Goal: Task Accomplishment & Management: Manage account settings

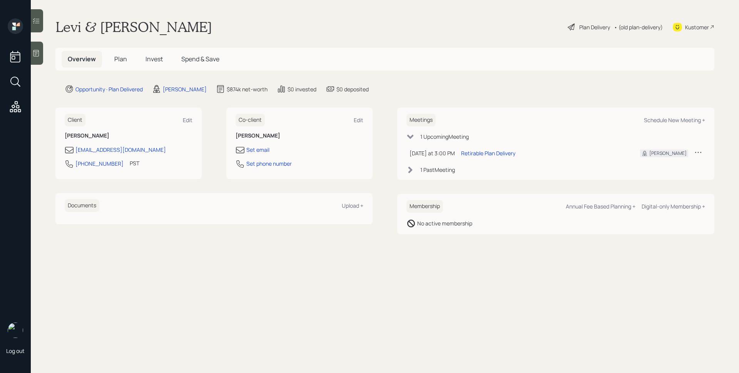
click at [698, 152] on icon at bounding box center [698, 152] width 6 height 1
click at [656, 174] on div "Cancel" at bounding box center [674, 174] width 55 height 7
